Goal: Task Accomplishment & Management: Manage account settings

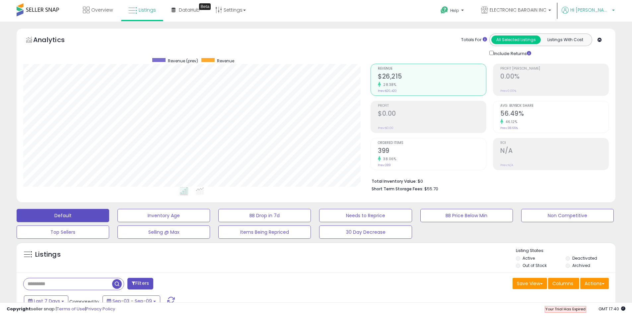
click at [593, 11] on span "Hi [PERSON_NAME]" at bounding box center [591, 10] width 40 height 7
click at [596, 34] on link "Account" at bounding box center [600, 35] width 18 height 6
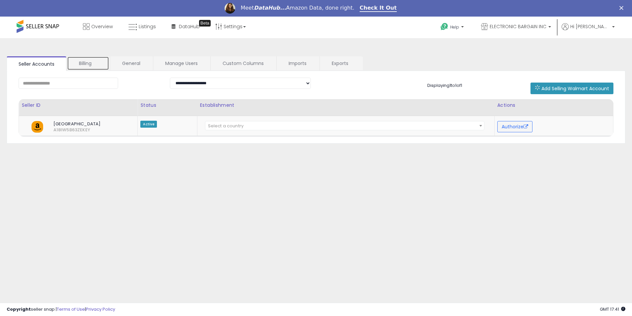
click at [88, 63] on link "Billing" at bounding box center [88, 63] width 42 height 14
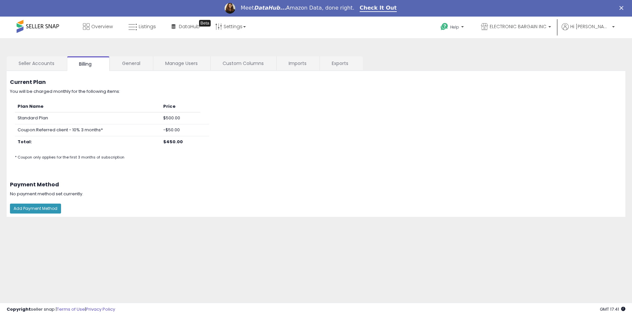
click at [51, 214] on div "Add Payment Method" at bounding box center [316, 208] width 629 height 17
click at [50, 210] on button "Add Payment Method" at bounding box center [35, 209] width 51 height 10
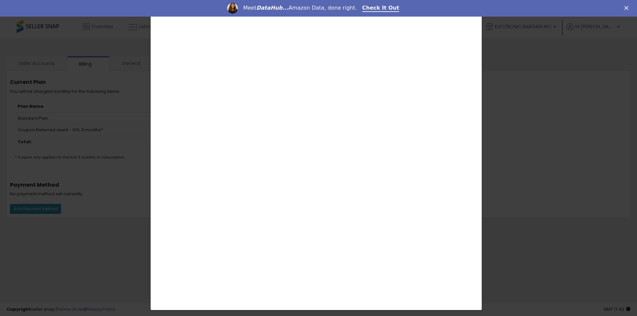
scroll to position [97, 0]
